Goal: Navigation & Orientation: Go to known website

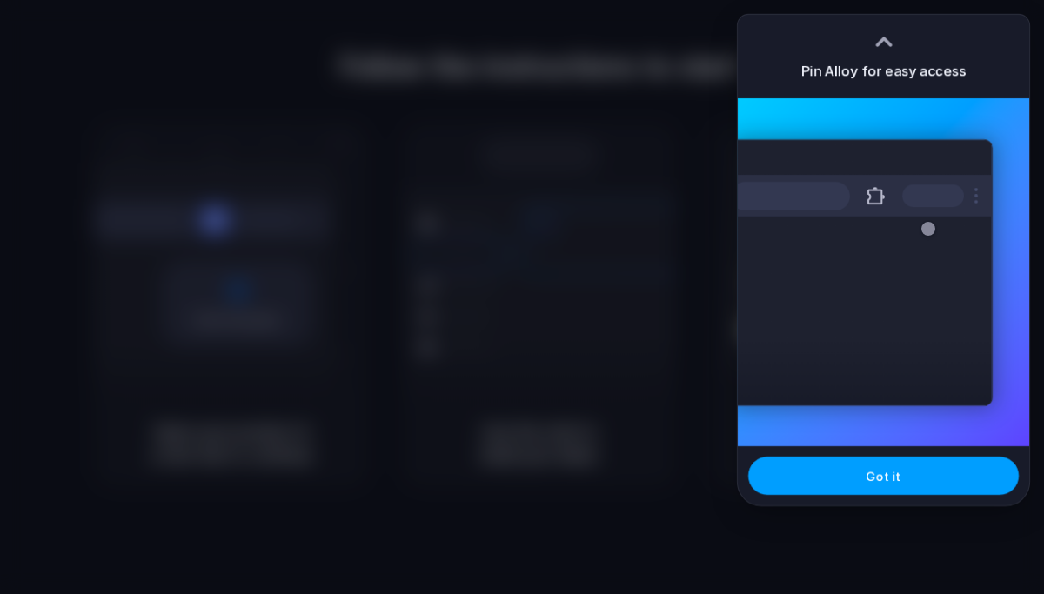
click at [920, 467] on button "Got it" at bounding box center [883, 476] width 271 height 38
